Goal: Transaction & Acquisition: Purchase product/service

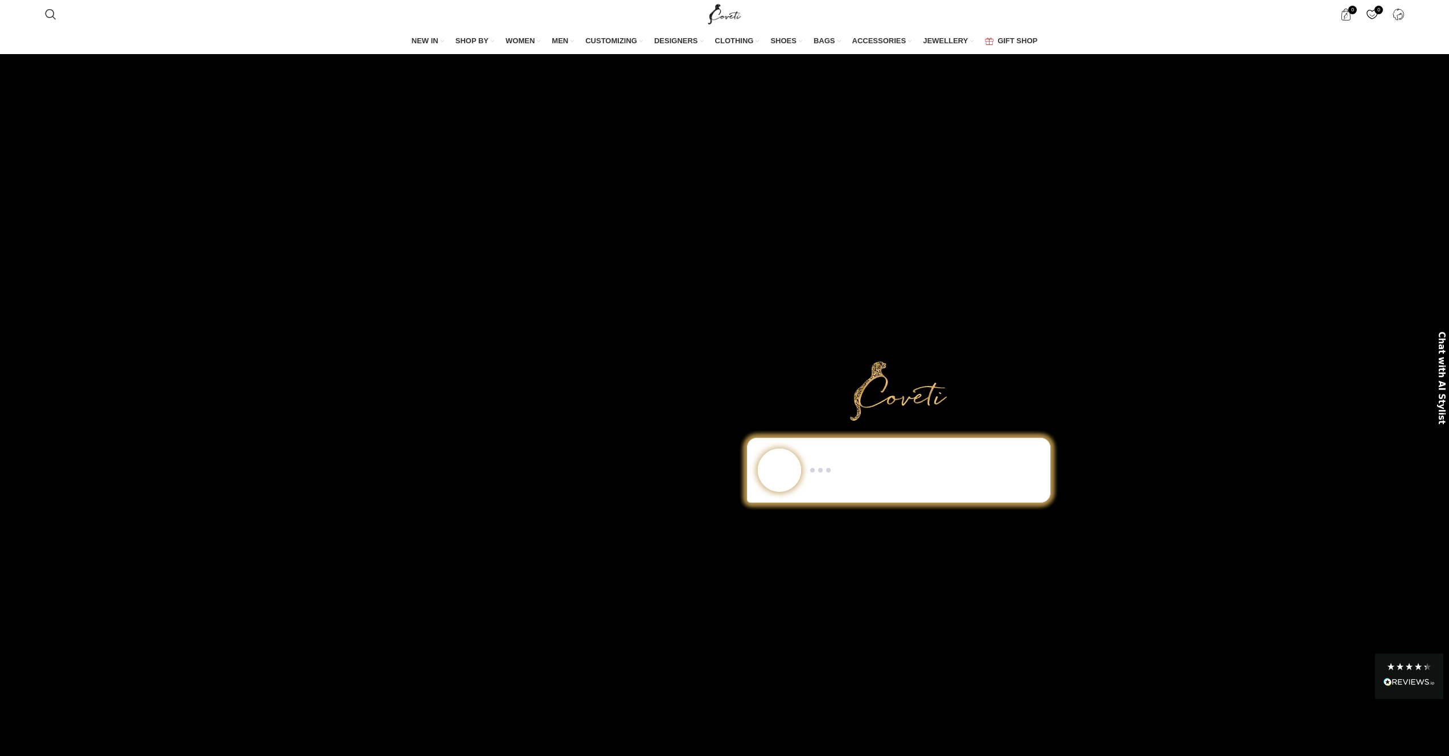
click at [895, 486] on div "Show me a black-and-white dress for an evening gala. I need minimalist men’s sn…" at bounding box center [898, 470] width 319 height 65
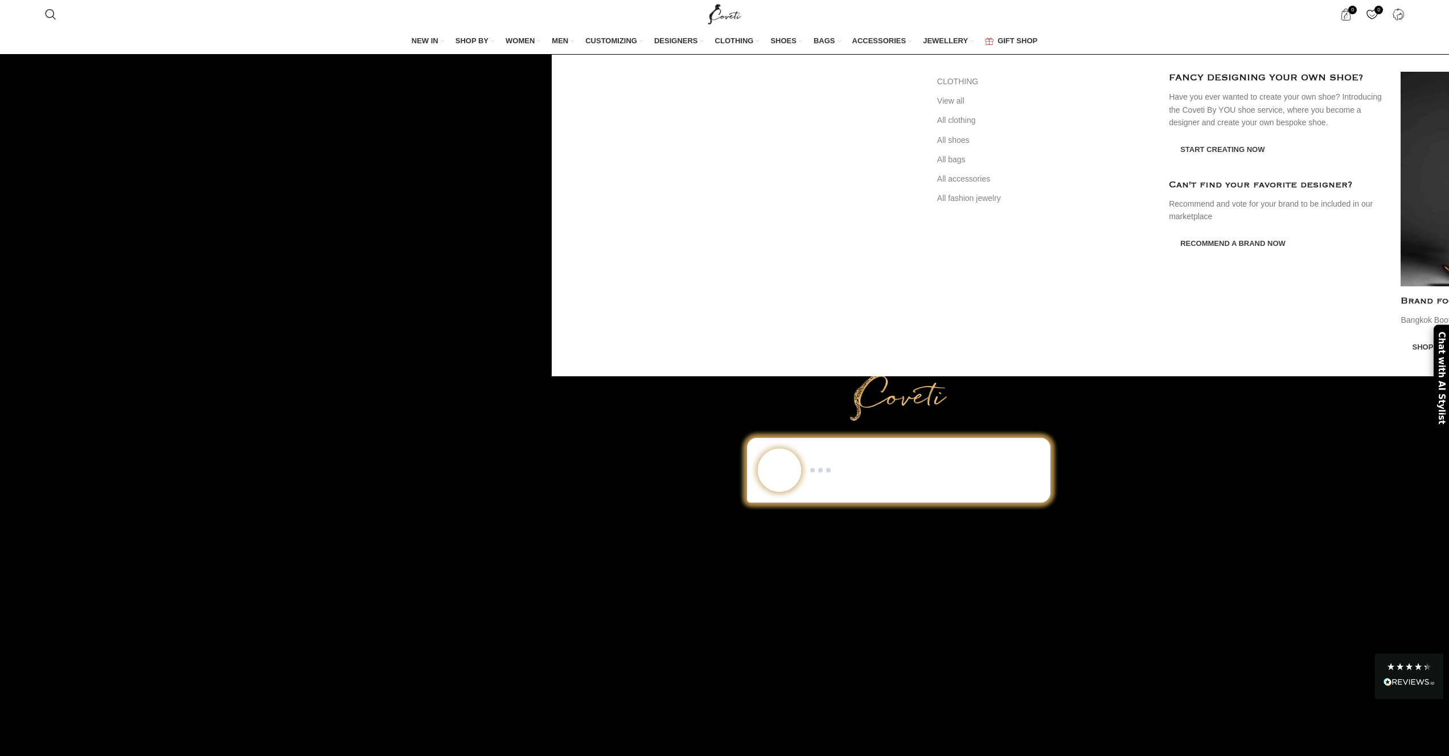
click at [562, 39] on span "MEN" at bounding box center [560, 41] width 17 height 10
